Goal: Task Accomplishment & Management: Use online tool/utility

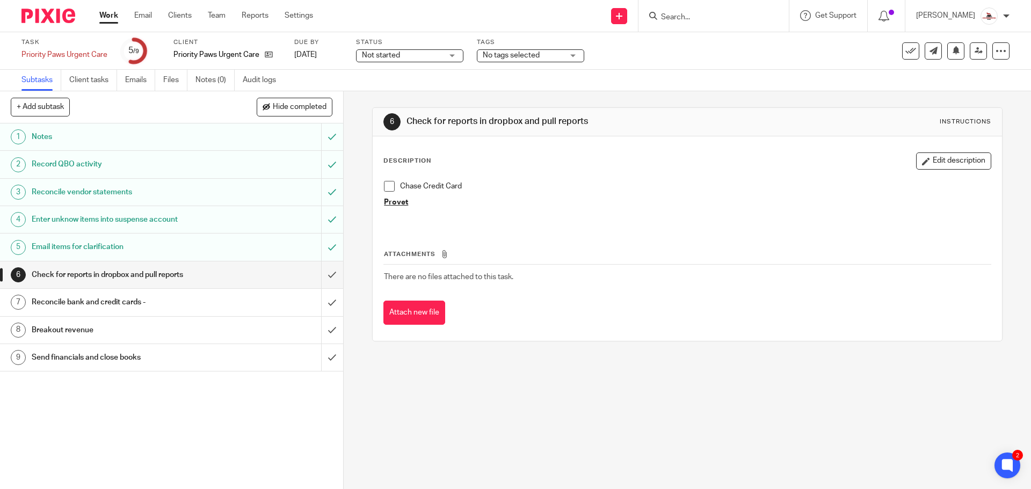
click at [157, 300] on h1 "Reconcile bank and credit cards -" at bounding box center [125, 302] width 186 height 16
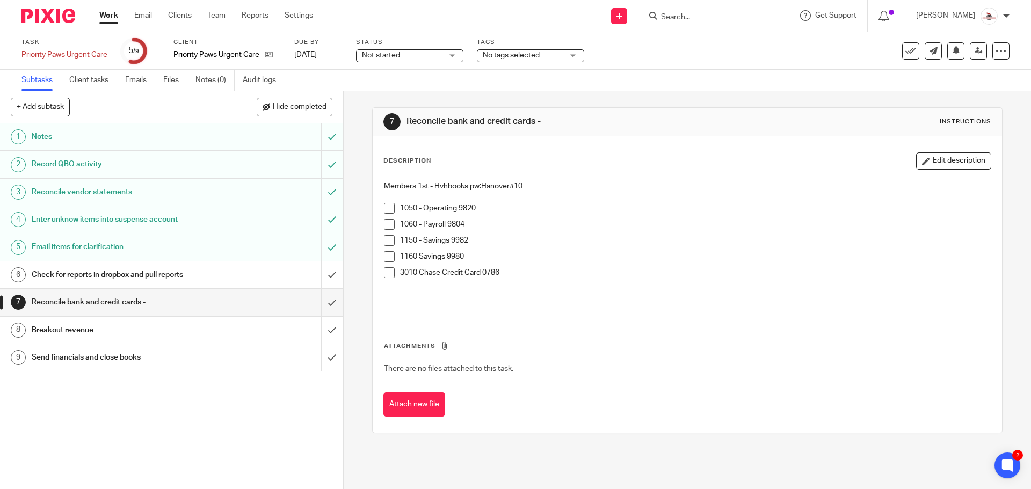
click at [388, 228] on span at bounding box center [389, 224] width 11 height 11
click at [386, 256] on span at bounding box center [389, 256] width 11 height 11
click at [385, 212] on span at bounding box center [389, 208] width 11 height 11
click at [384, 242] on span at bounding box center [389, 240] width 11 height 11
click at [385, 272] on span at bounding box center [389, 272] width 11 height 11
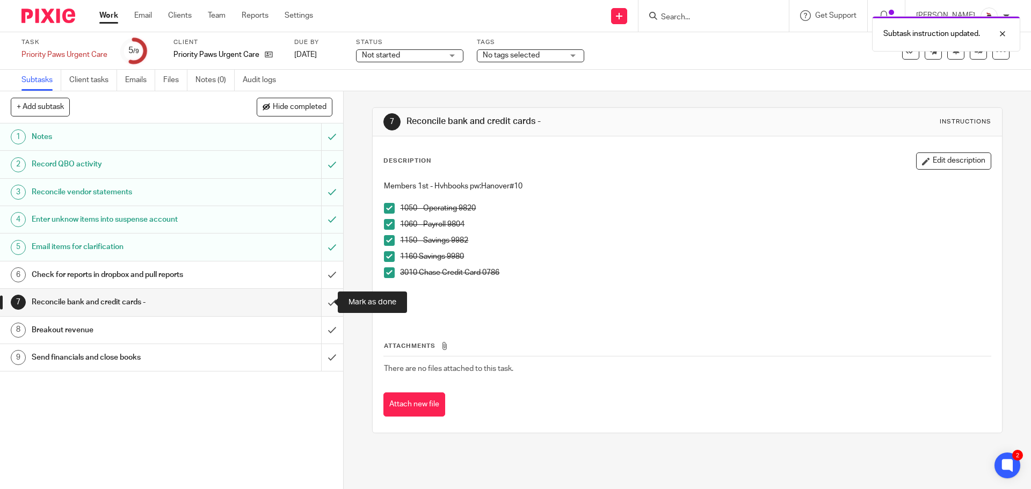
click at [323, 304] on input "submit" at bounding box center [171, 302] width 343 height 27
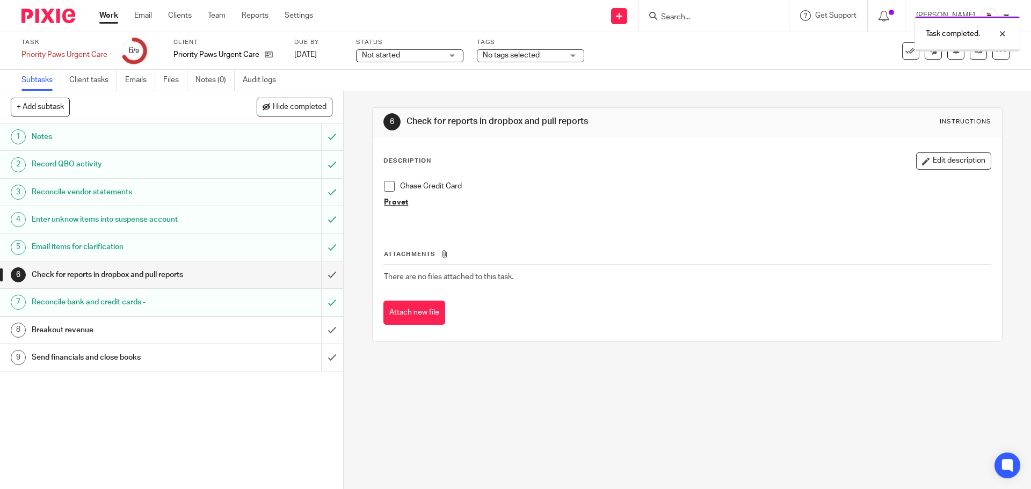
click at [233, 333] on div "Breakout revenue" at bounding box center [171, 330] width 279 height 16
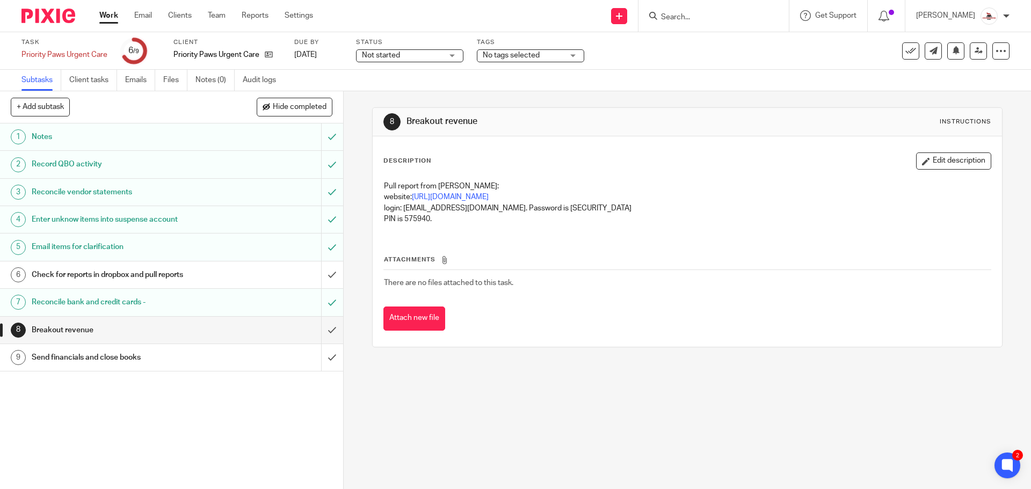
click at [269, 279] on div "Check for reports in dropbox and pull reports" at bounding box center [171, 275] width 279 height 16
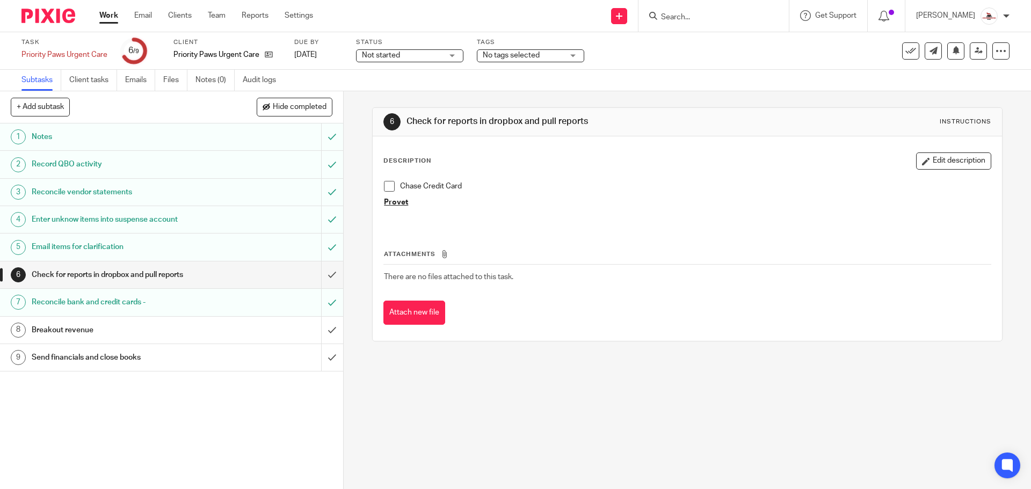
click at [388, 184] on span at bounding box center [389, 186] width 11 height 11
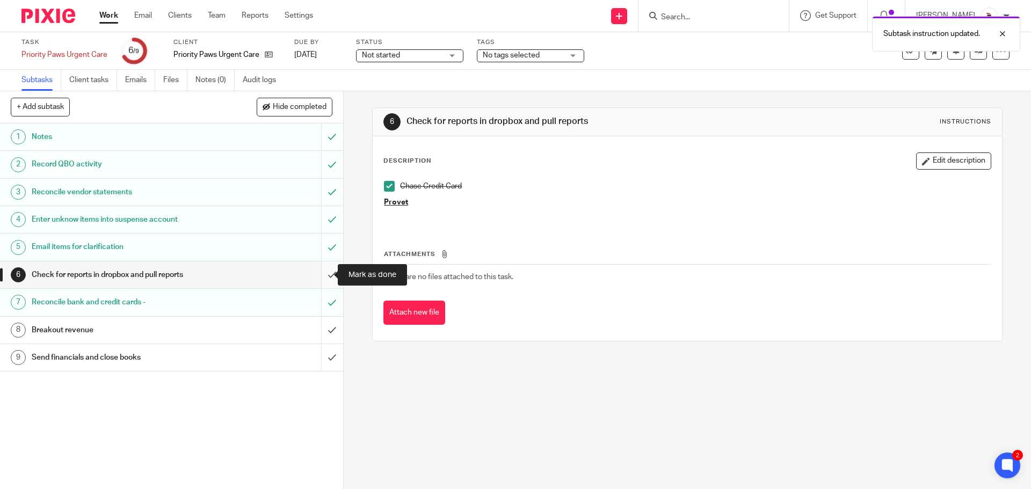
click at [324, 274] on input "submit" at bounding box center [171, 275] width 343 height 27
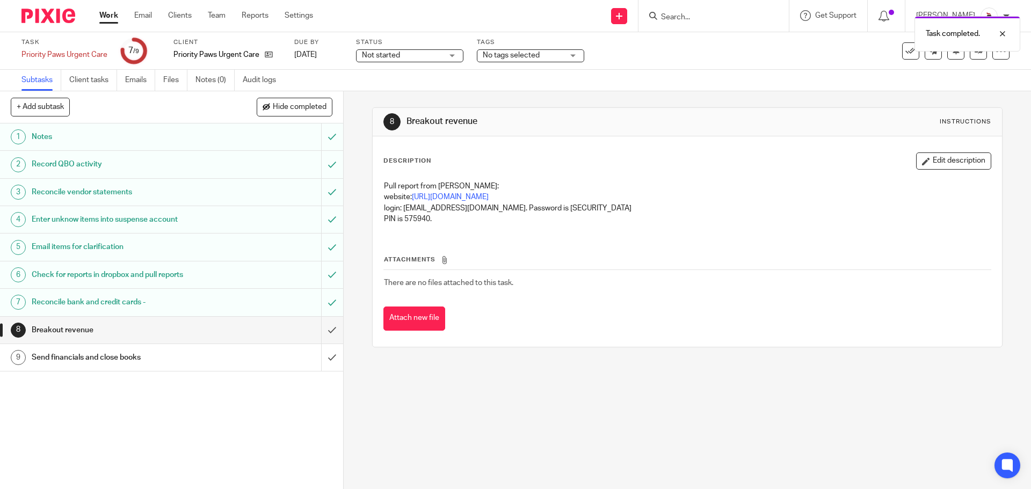
click at [107, 18] on link "Work" at bounding box center [108, 15] width 19 height 11
